Goal: Entertainment & Leisure: Consume media (video, audio)

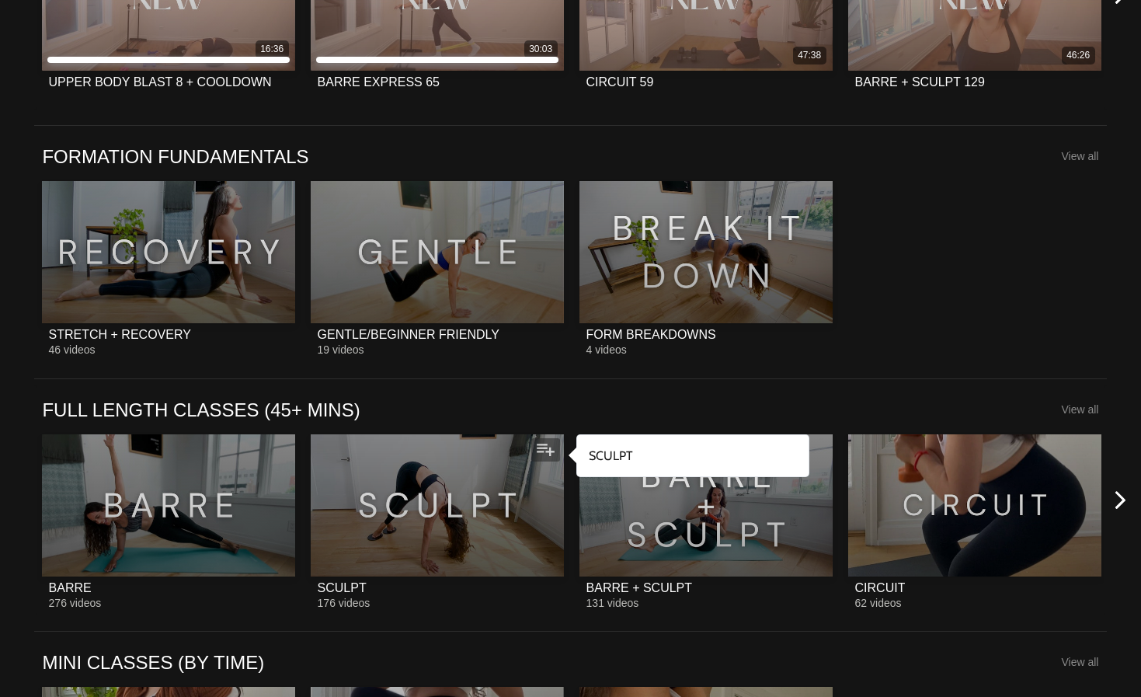
scroll to position [1110, 0]
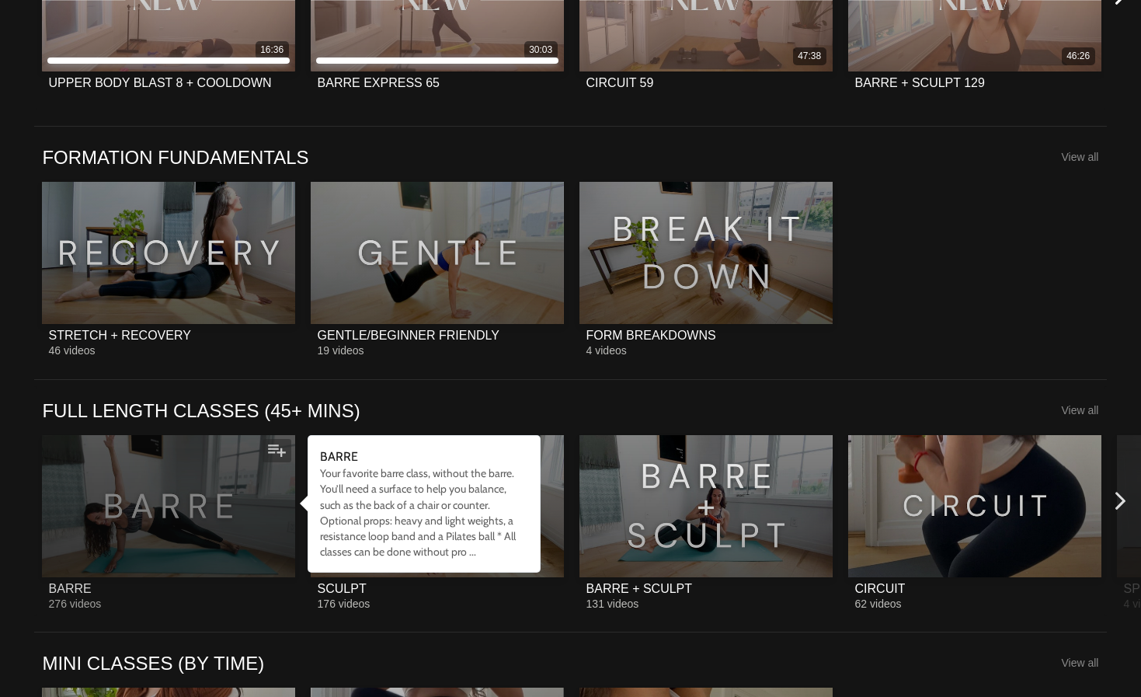
click at [216, 555] on div at bounding box center [168, 506] width 252 height 142
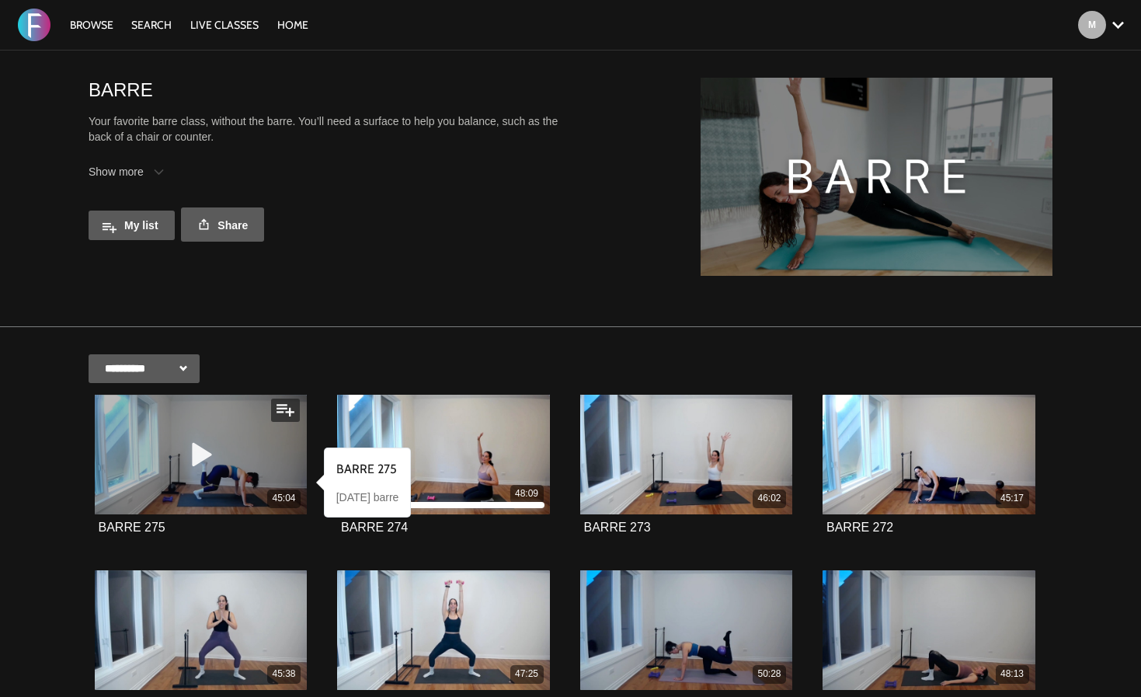
click at [128, 409] on div "45:04" at bounding box center [201, 455] width 213 height 120
